Goal: Task Accomplishment & Management: Use online tool/utility

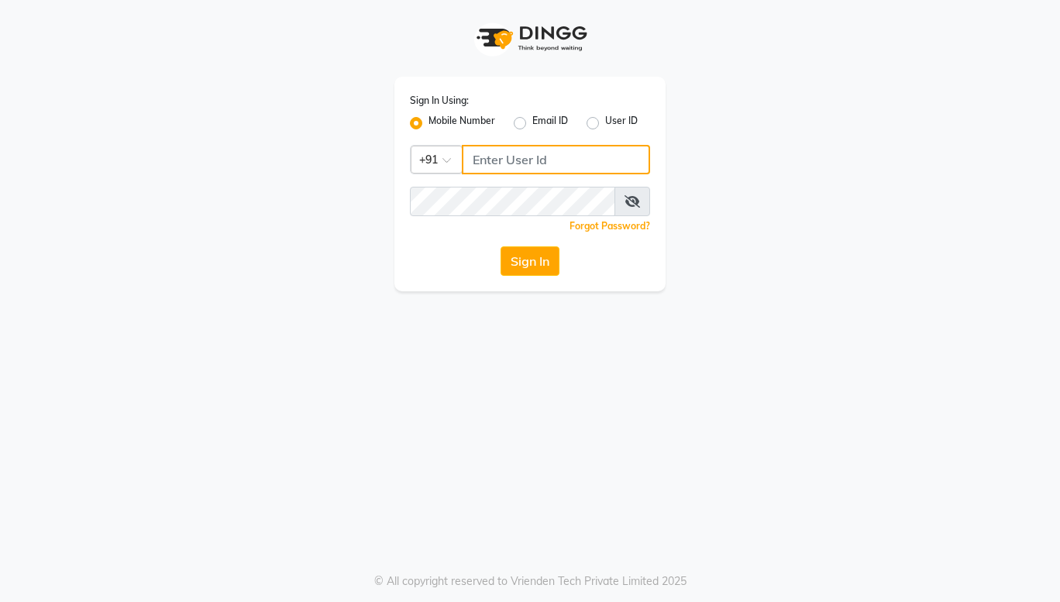
click at [476, 169] on input "Username" at bounding box center [556, 159] width 188 height 29
type input "9022329497"
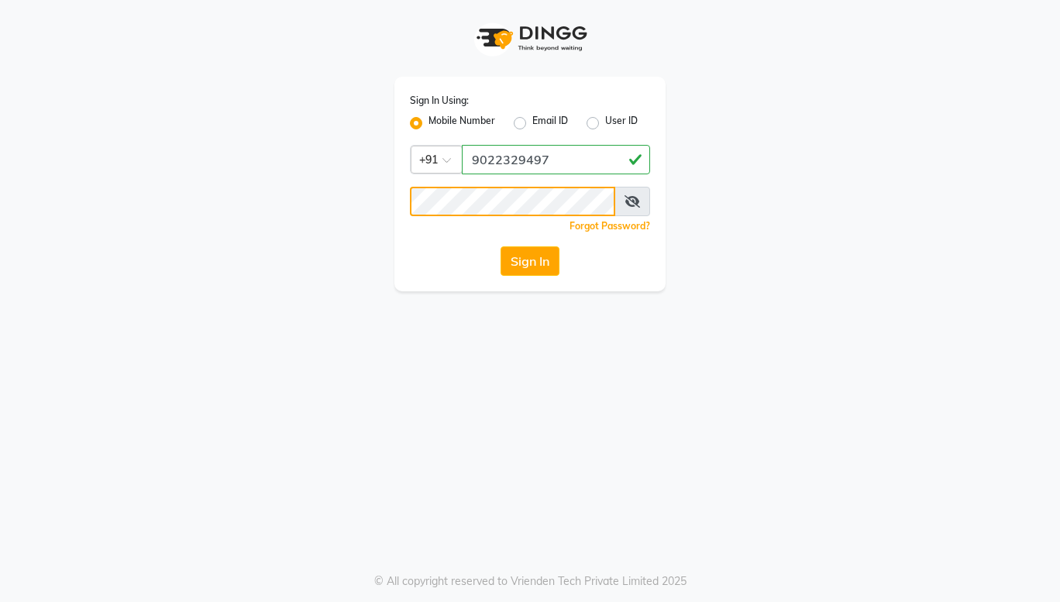
click at [501, 246] on button "Sign In" at bounding box center [530, 260] width 59 height 29
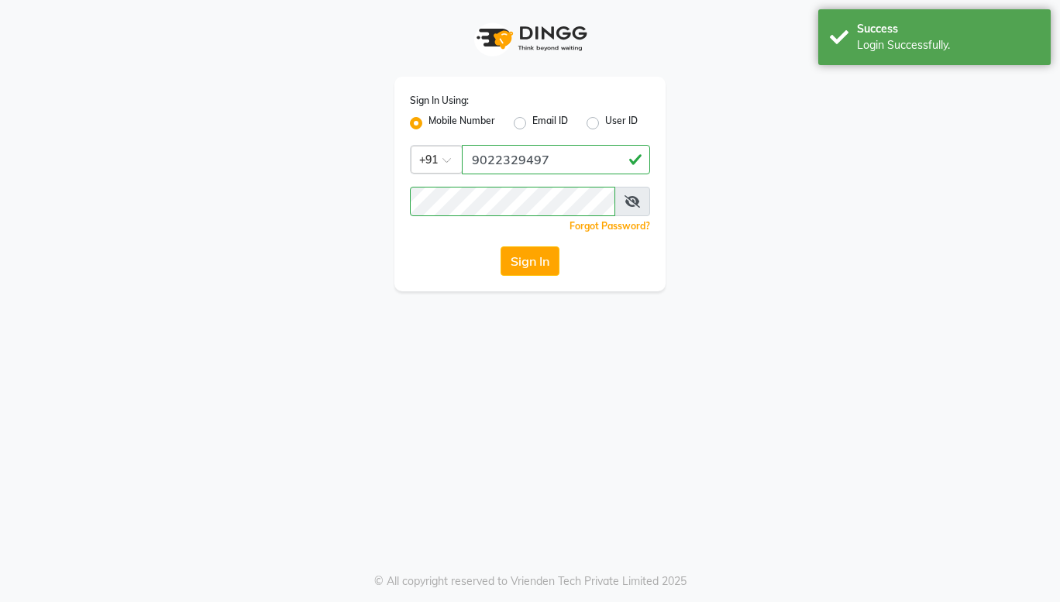
select select "8053"
select select "service"
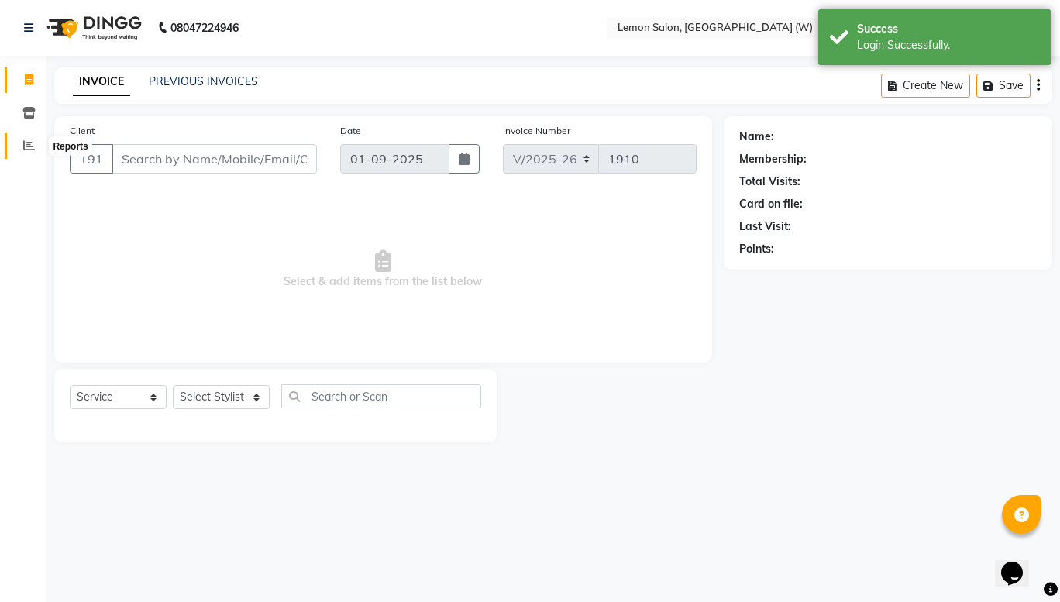
click at [27, 149] on icon at bounding box center [29, 145] width 12 height 12
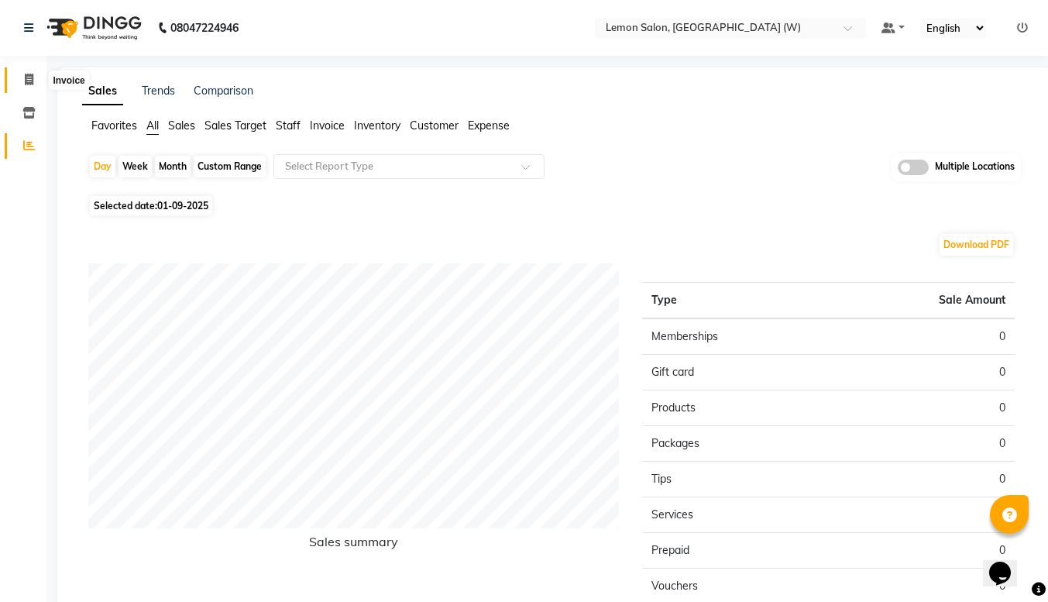
click at [33, 85] on span at bounding box center [28, 80] width 27 height 18
select select "8053"
select select "service"
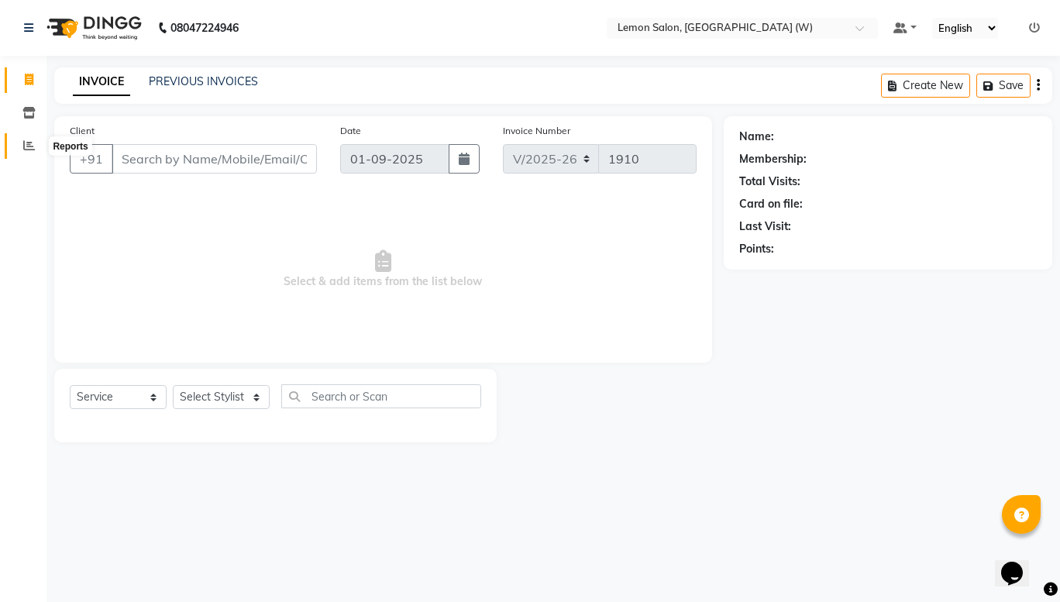
click at [21, 153] on span at bounding box center [28, 146] width 27 height 18
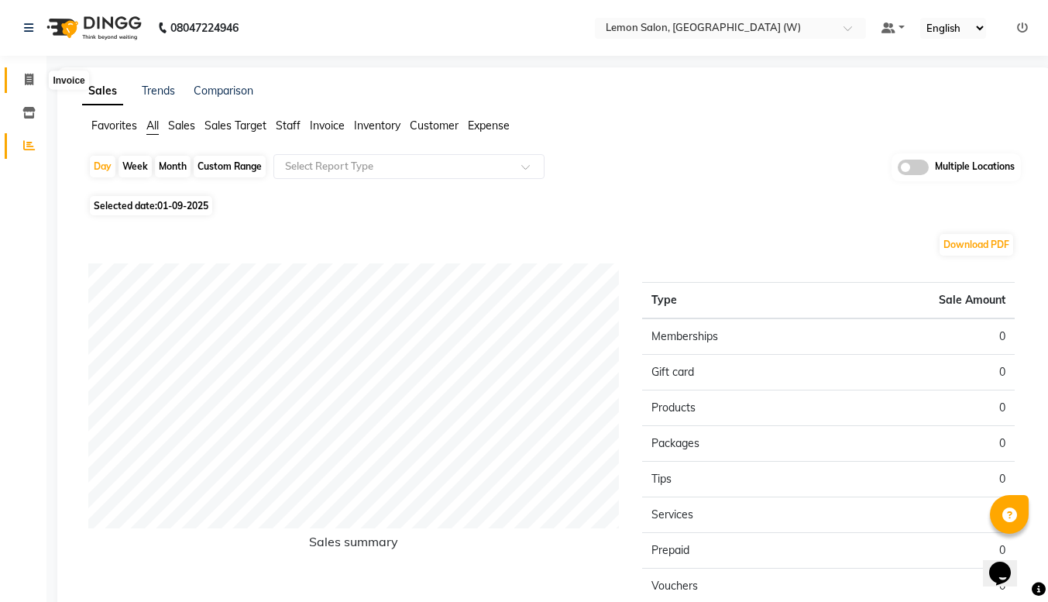
click at [25, 76] on icon at bounding box center [29, 80] width 9 height 12
select select "8053"
select select "service"
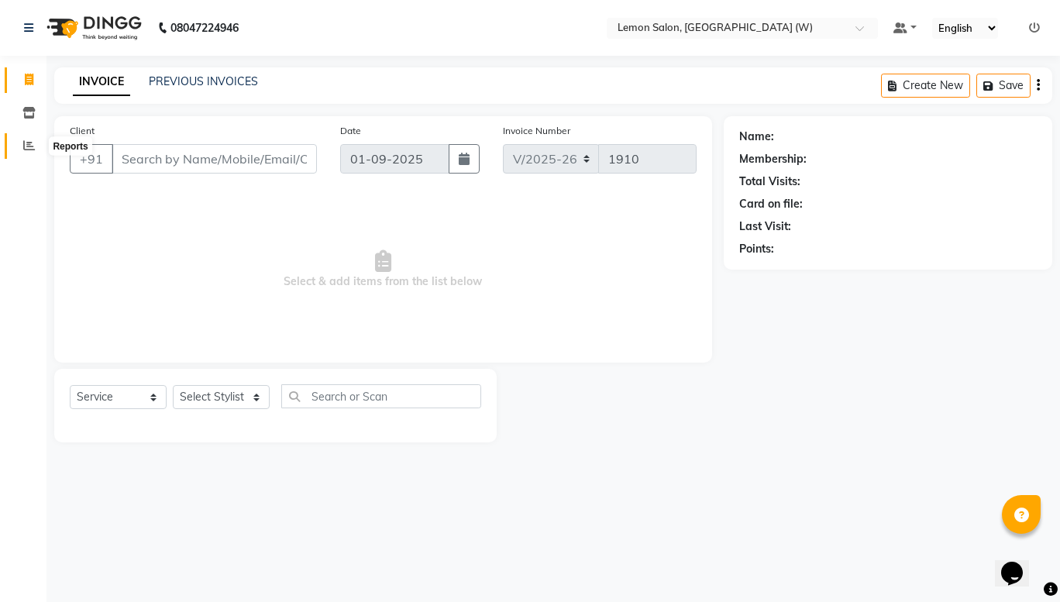
click at [19, 146] on span at bounding box center [28, 146] width 27 height 18
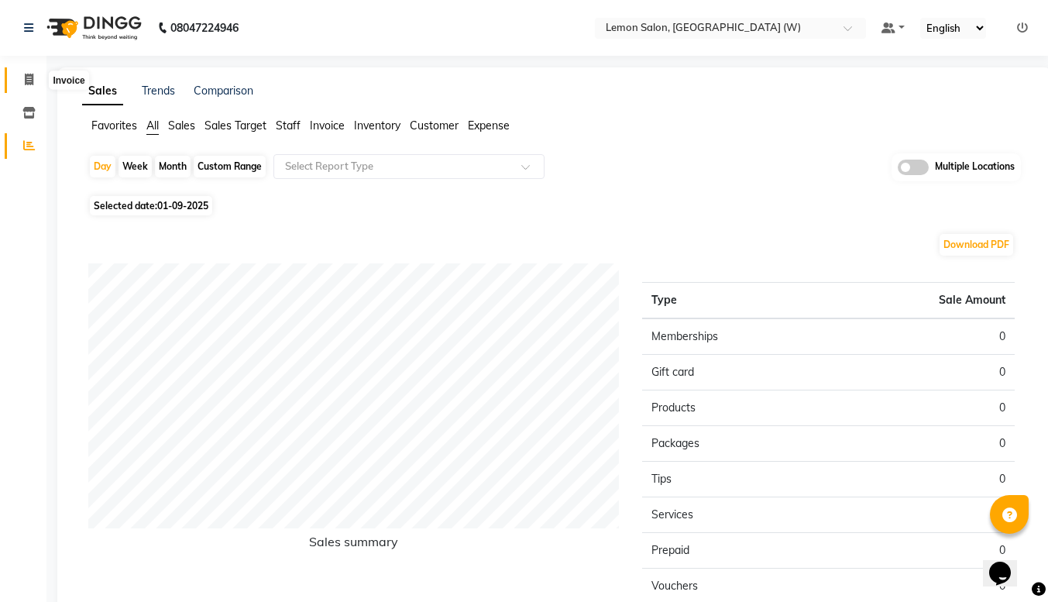
click at [26, 80] on icon at bounding box center [29, 80] width 9 height 12
select select "service"
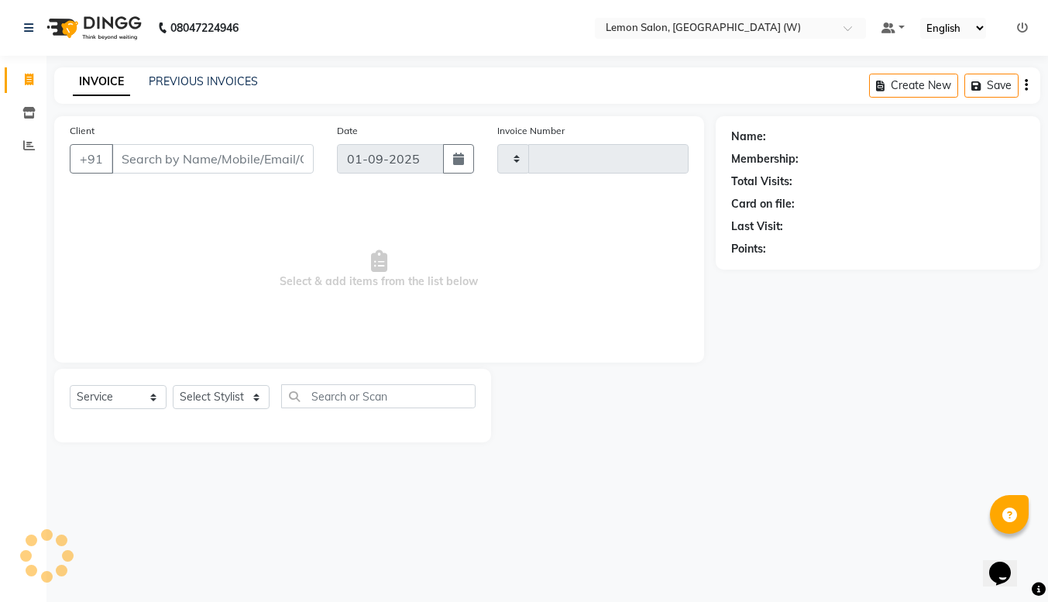
type input "1910"
select select "8053"
click at [19, 152] on span at bounding box center [28, 146] width 27 height 18
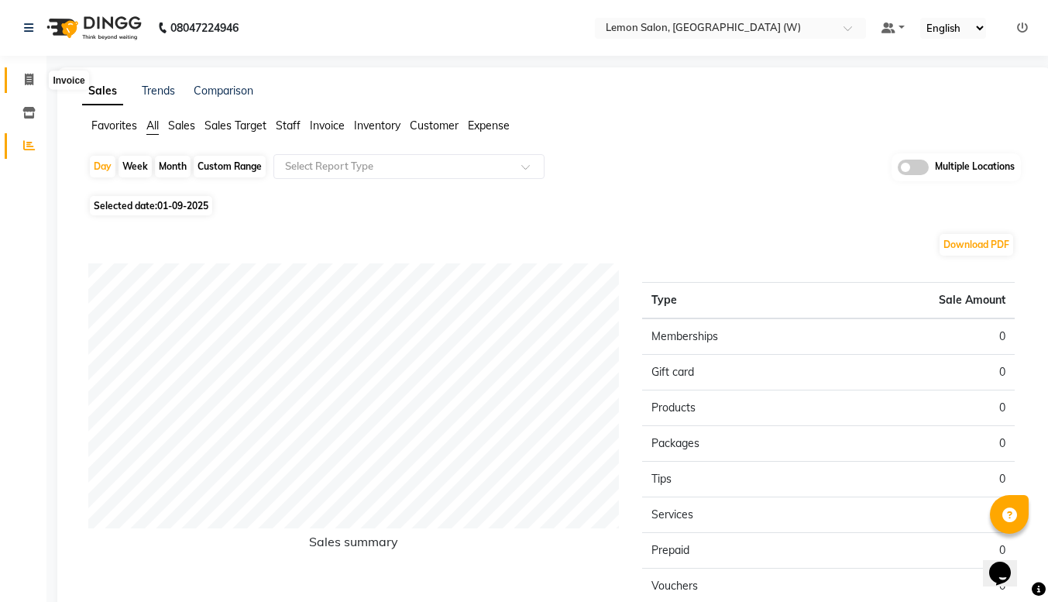
click at [33, 75] on icon at bounding box center [29, 80] width 9 height 12
select select "service"
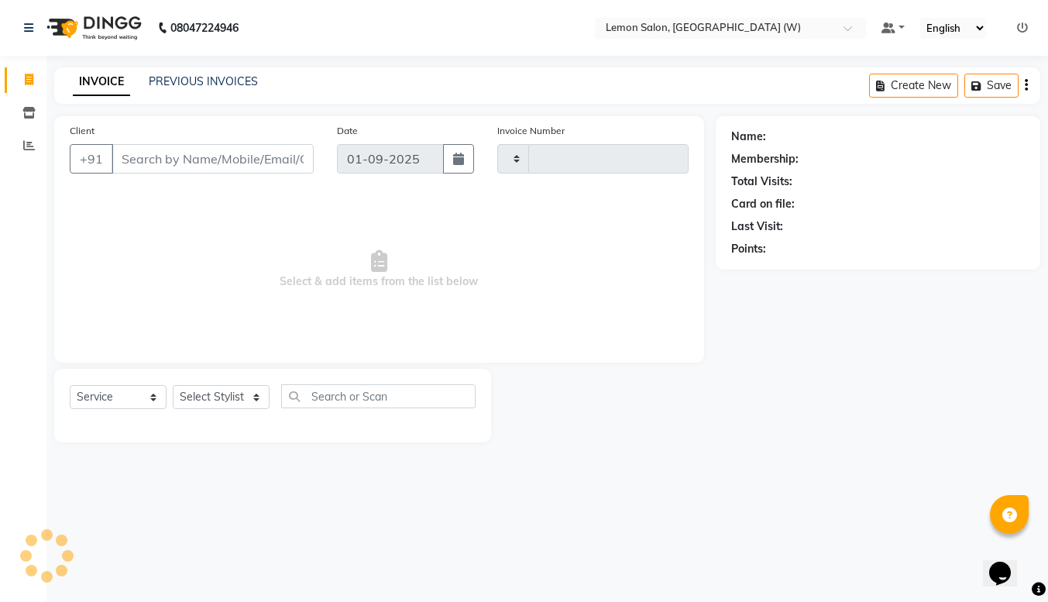
type input "1910"
select select "8053"
click at [22, 150] on span at bounding box center [28, 146] width 27 height 18
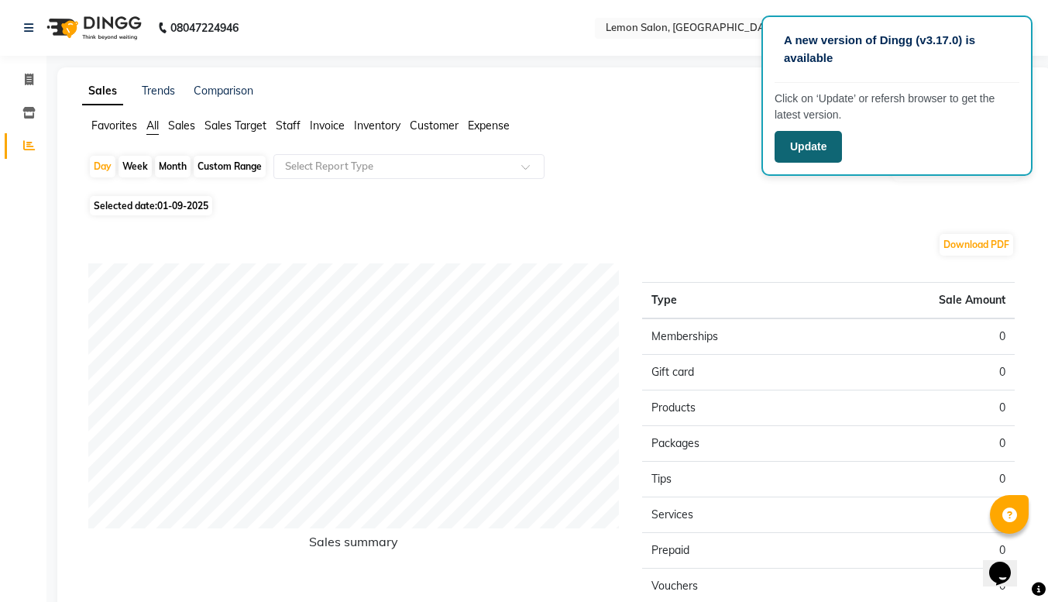
click at [811, 147] on button "Update" at bounding box center [808, 147] width 67 height 32
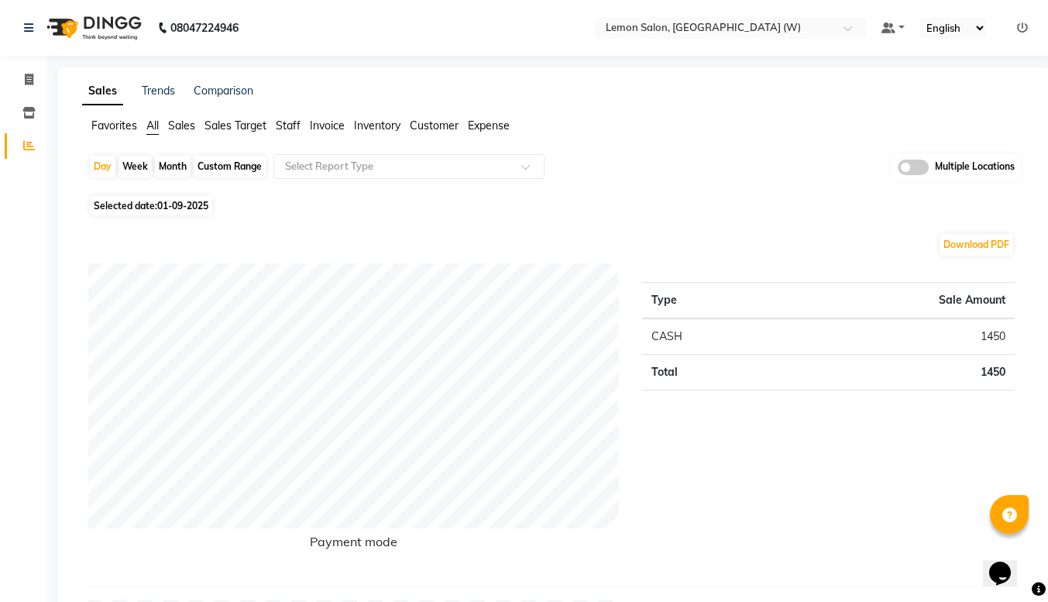
scroll to position [1, 0]
click at [29, 75] on icon at bounding box center [29, 79] width 9 height 12
select select "service"
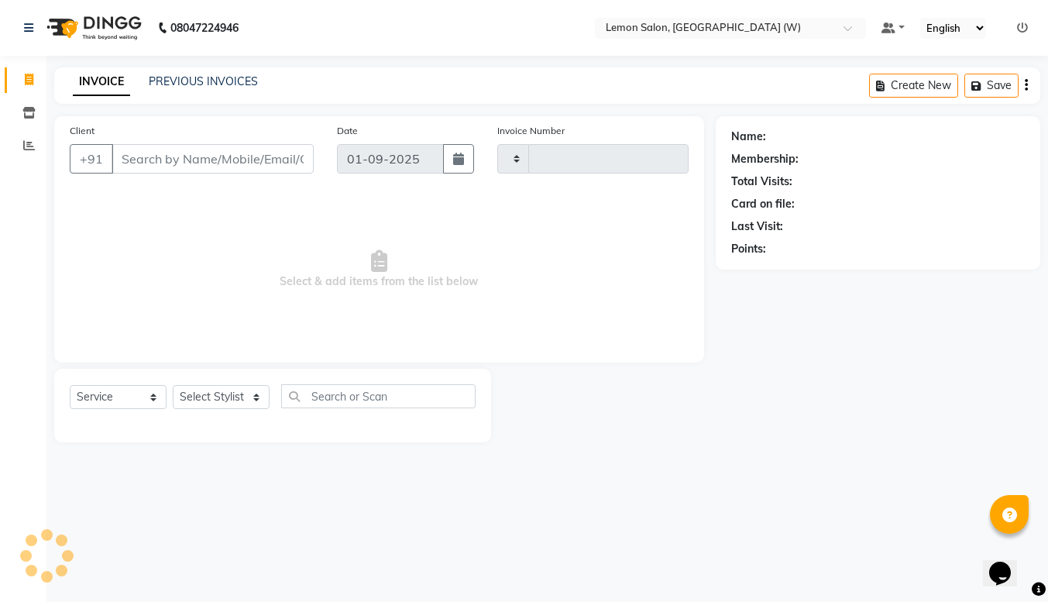
type input "1911"
select select "8053"
click at [29, 140] on icon at bounding box center [29, 145] width 12 height 12
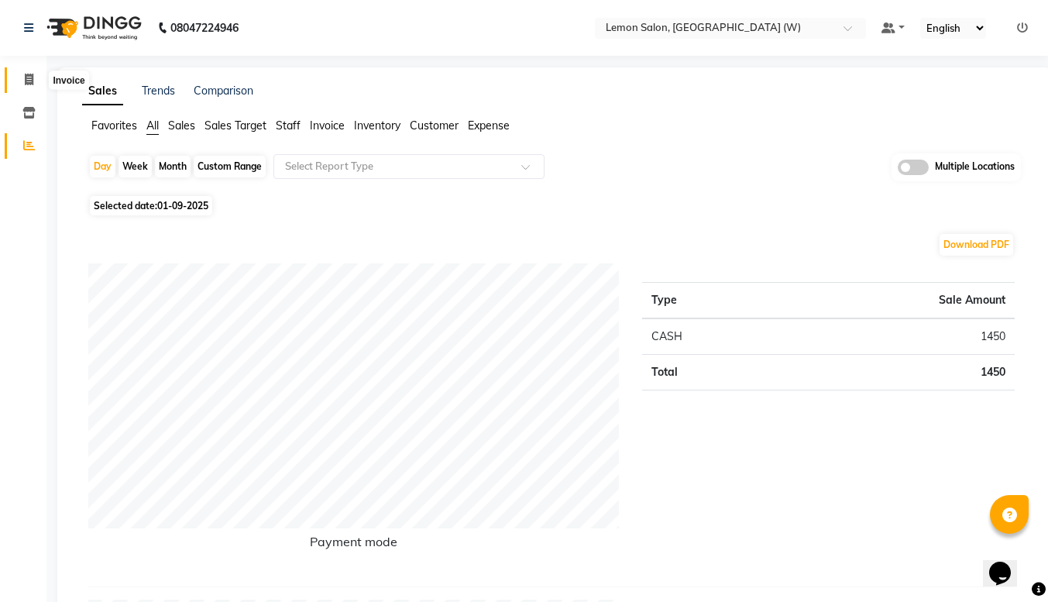
click at [32, 73] on span at bounding box center [28, 80] width 27 height 18
select select "8053"
select select "service"
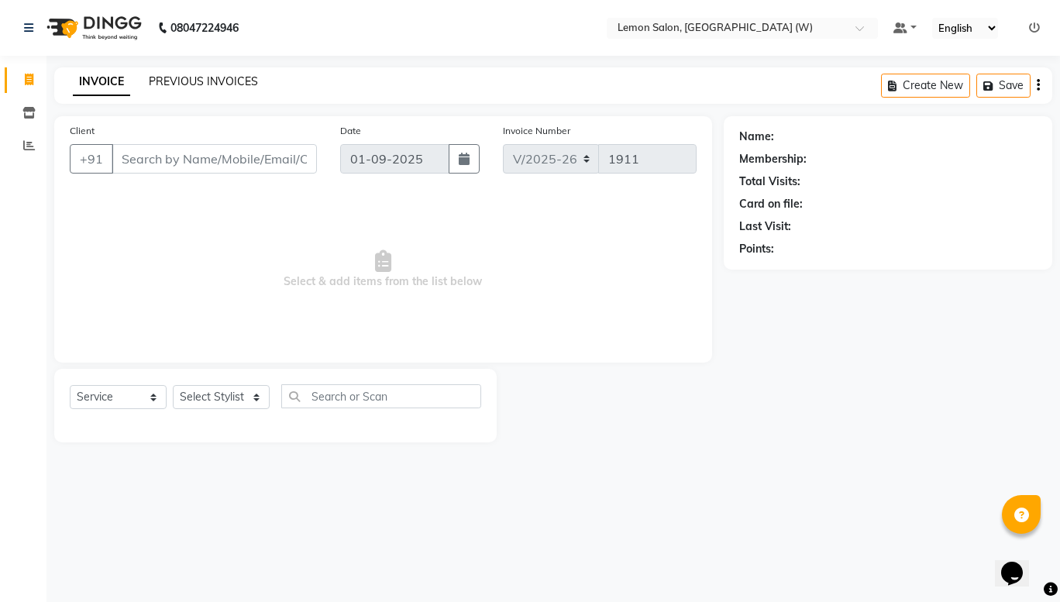
click at [186, 84] on link "PREVIOUS INVOICES" at bounding box center [203, 81] width 109 height 14
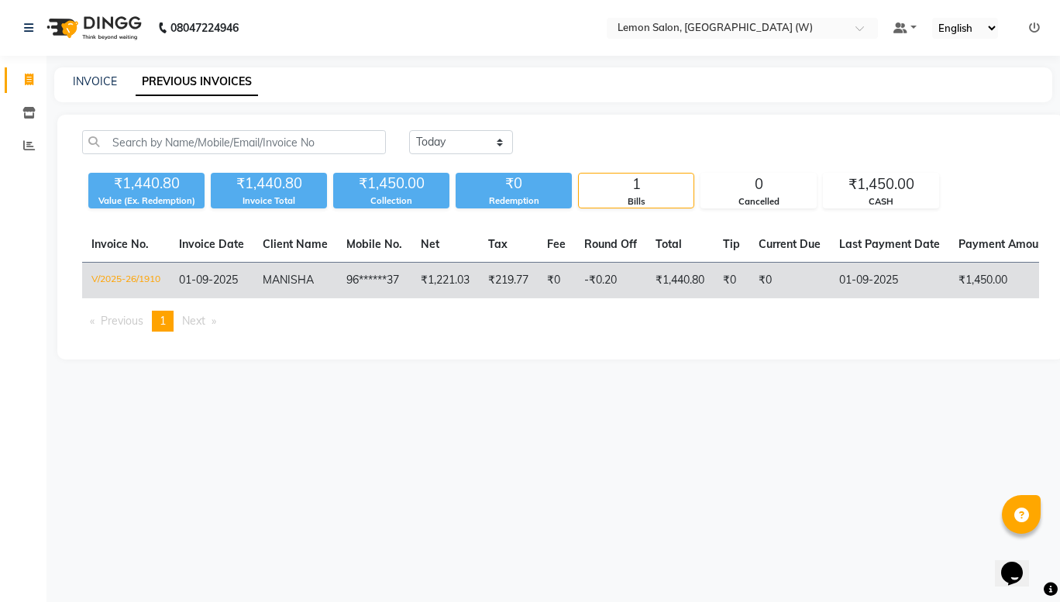
click at [136, 281] on td "V/2025-26/1910" at bounding box center [126, 281] width 88 height 36
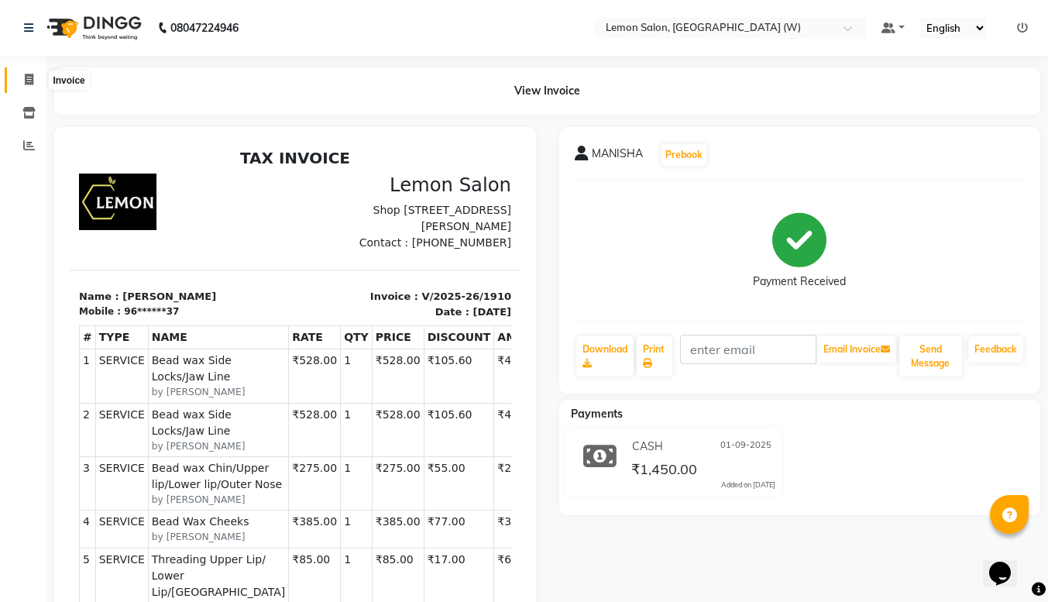
click at [32, 80] on icon at bounding box center [29, 80] width 9 height 12
select select "8053"
select select "service"
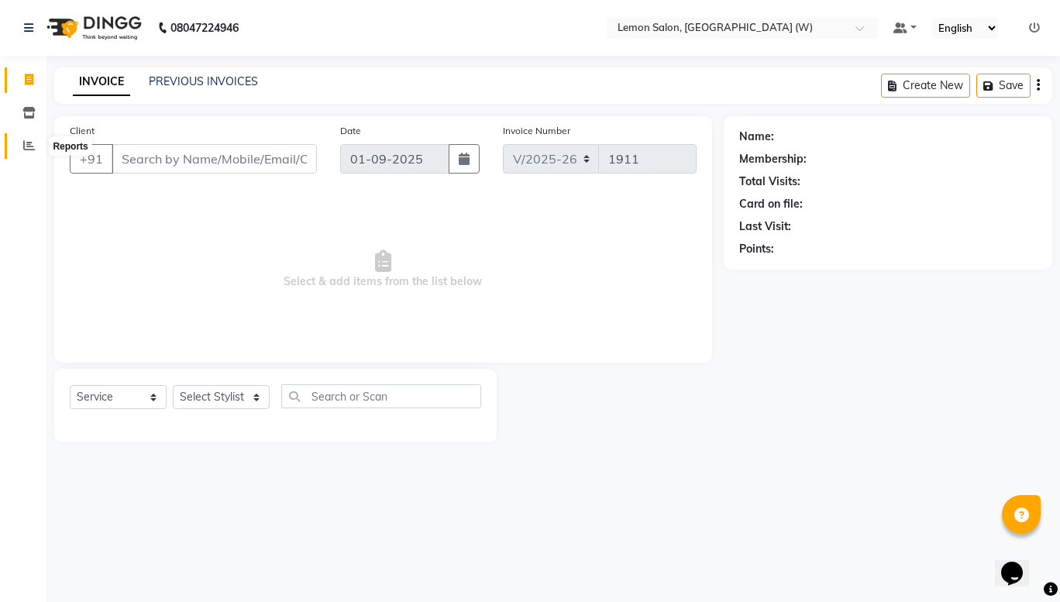
click at [31, 146] on icon at bounding box center [29, 145] width 12 height 12
